Goal: Information Seeking & Learning: Find specific fact

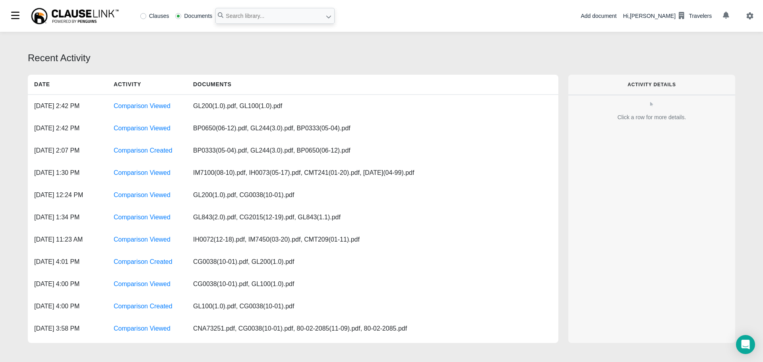
click at [144, 17] on label "Clauses" at bounding box center [154, 16] width 29 height 6
radio input "true"
paste input "chemical, liquid or gas used in normal and usual agricultural operations"
type input ""used in normal and usual agricultural operations""
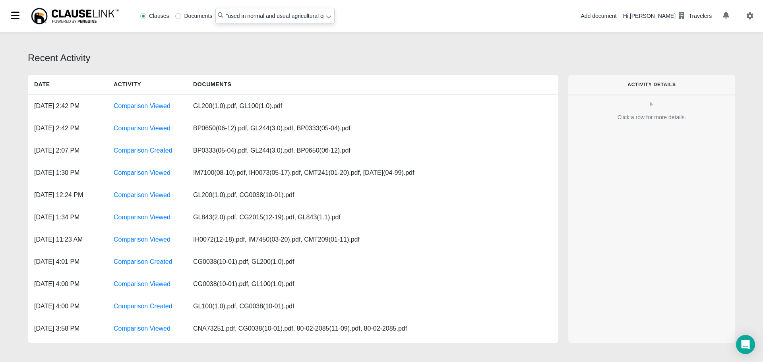
click at [326, 17] on icon at bounding box center [329, 17] width 6 height 6
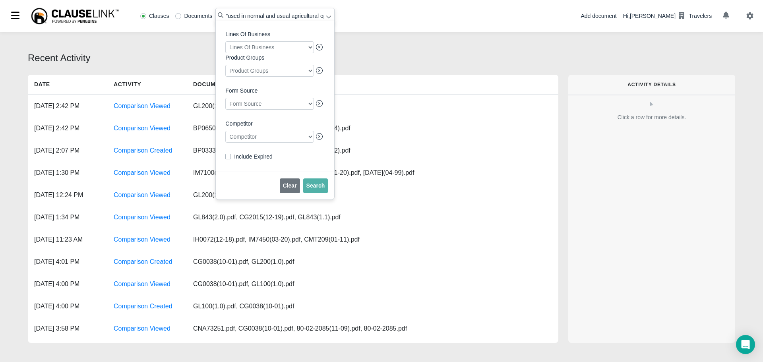
click at [269, 140] on div at bounding box center [269, 137] width 89 height 12
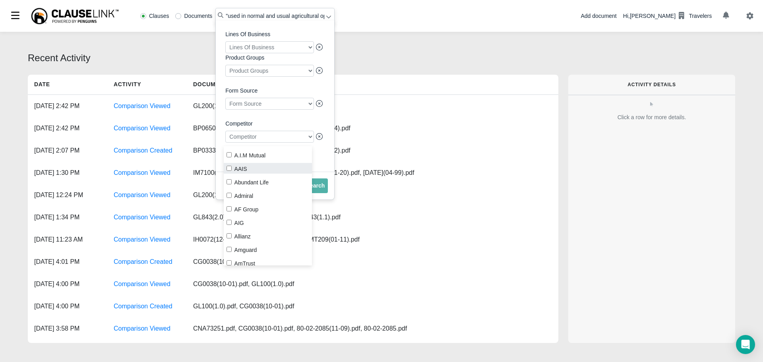
click at [230, 168] on input "AAIS" at bounding box center [229, 168] width 5 height 5
checkbox input "true"
click at [321, 189] on span "Search" at bounding box center [316, 185] width 19 height 6
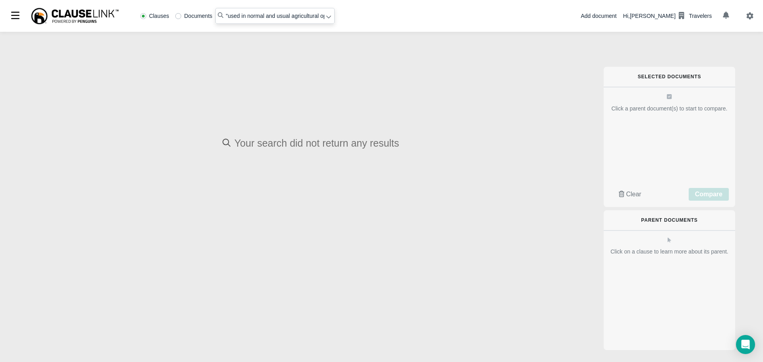
click at [374, 325] on div "Your search did not return any results" at bounding box center [311, 309] width 566 height 346
